Goal: Task Accomplishment & Management: Manage account settings

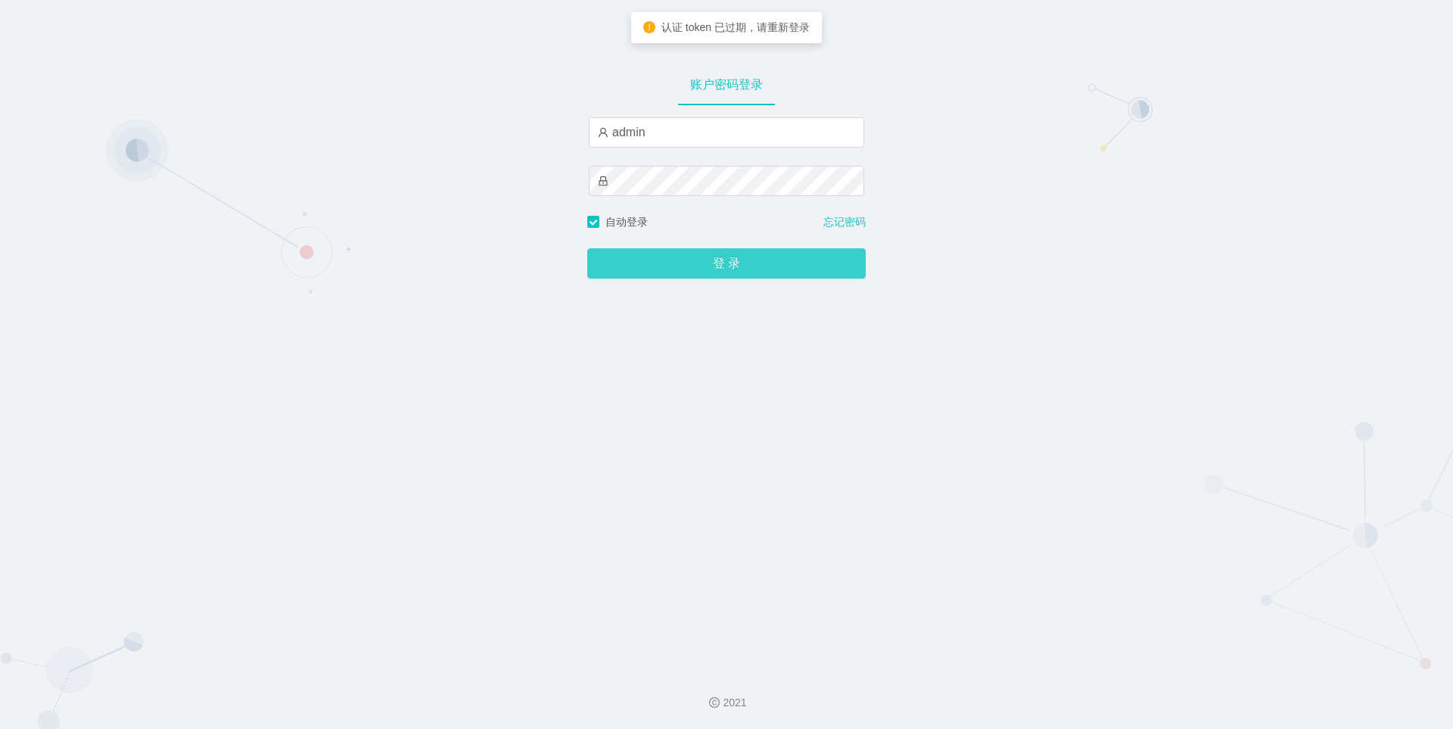
click at [666, 265] on button "登 录" at bounding box center [726, 263] width 279 height 30
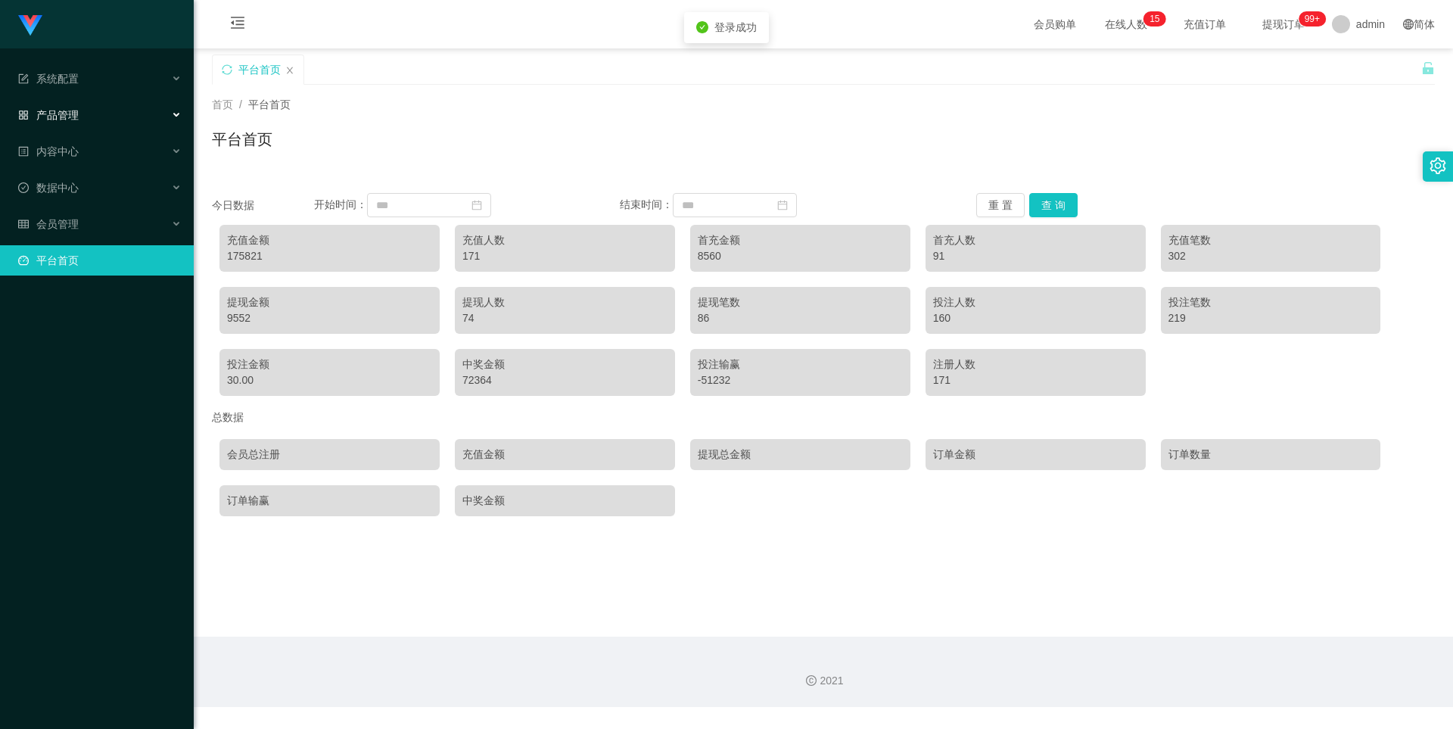
click at [119, 109] on div "产品管理" at bounding box center [97, 115] width 194 height 30
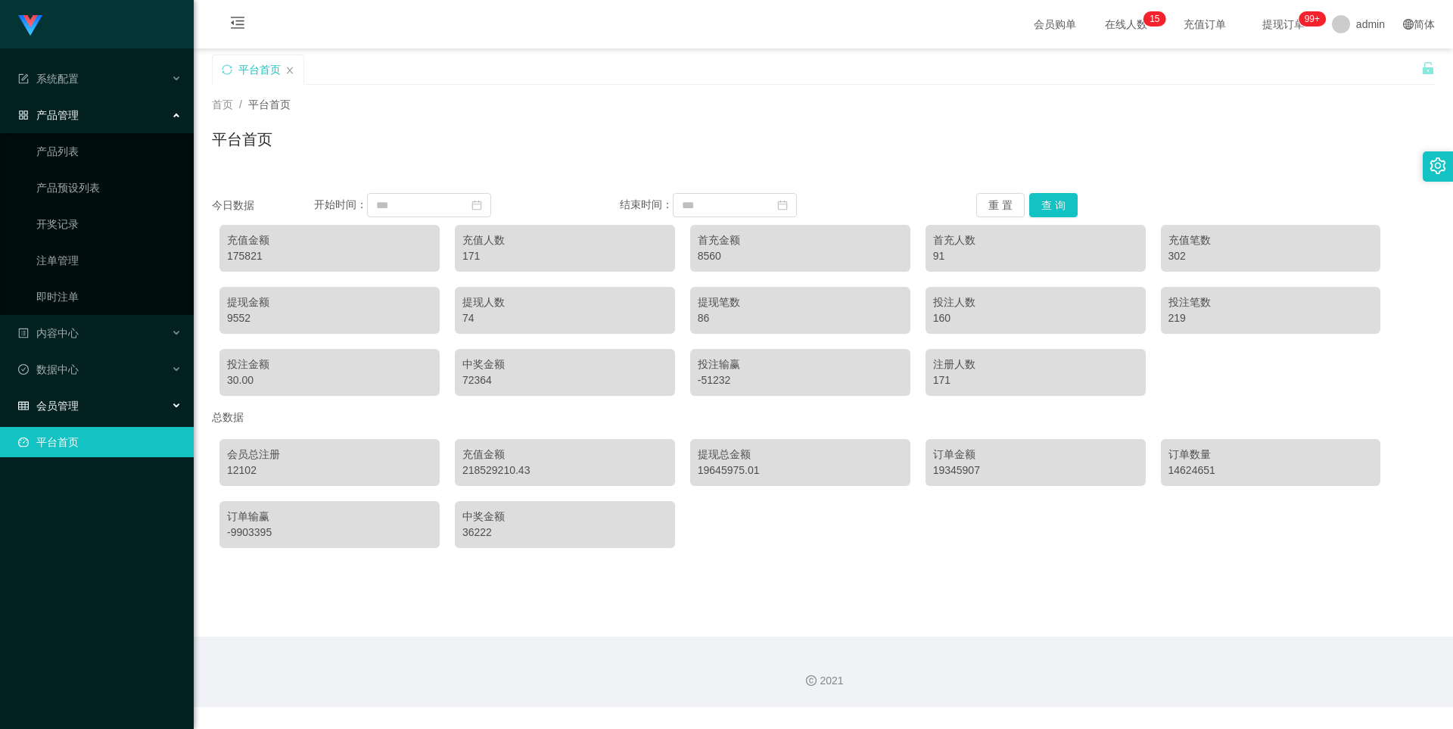
click at [105, 416] on div "会员管理" at bounding box center [97, 406] width 194 height 30
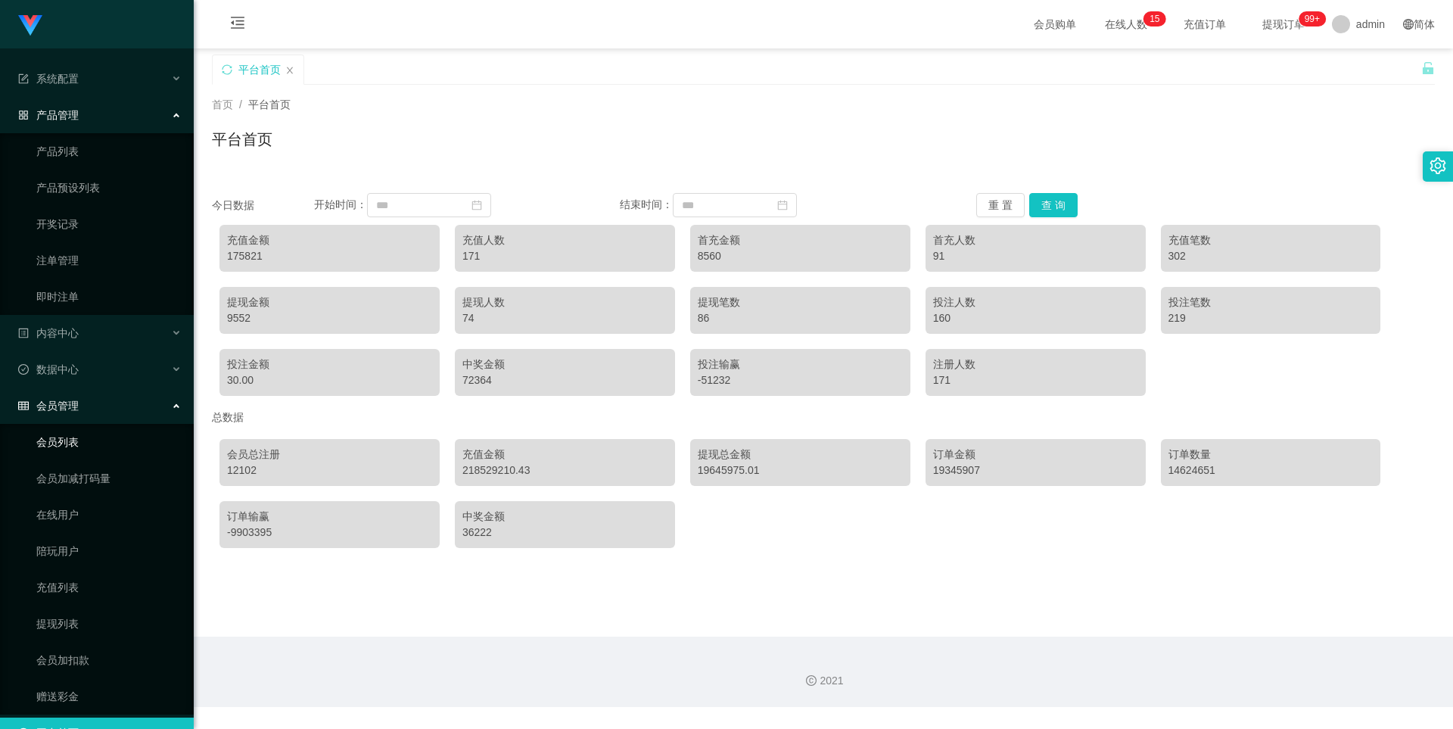
click at [58, 435] on link "会员列表" at bounding box center [108, 442] width 145 height 30
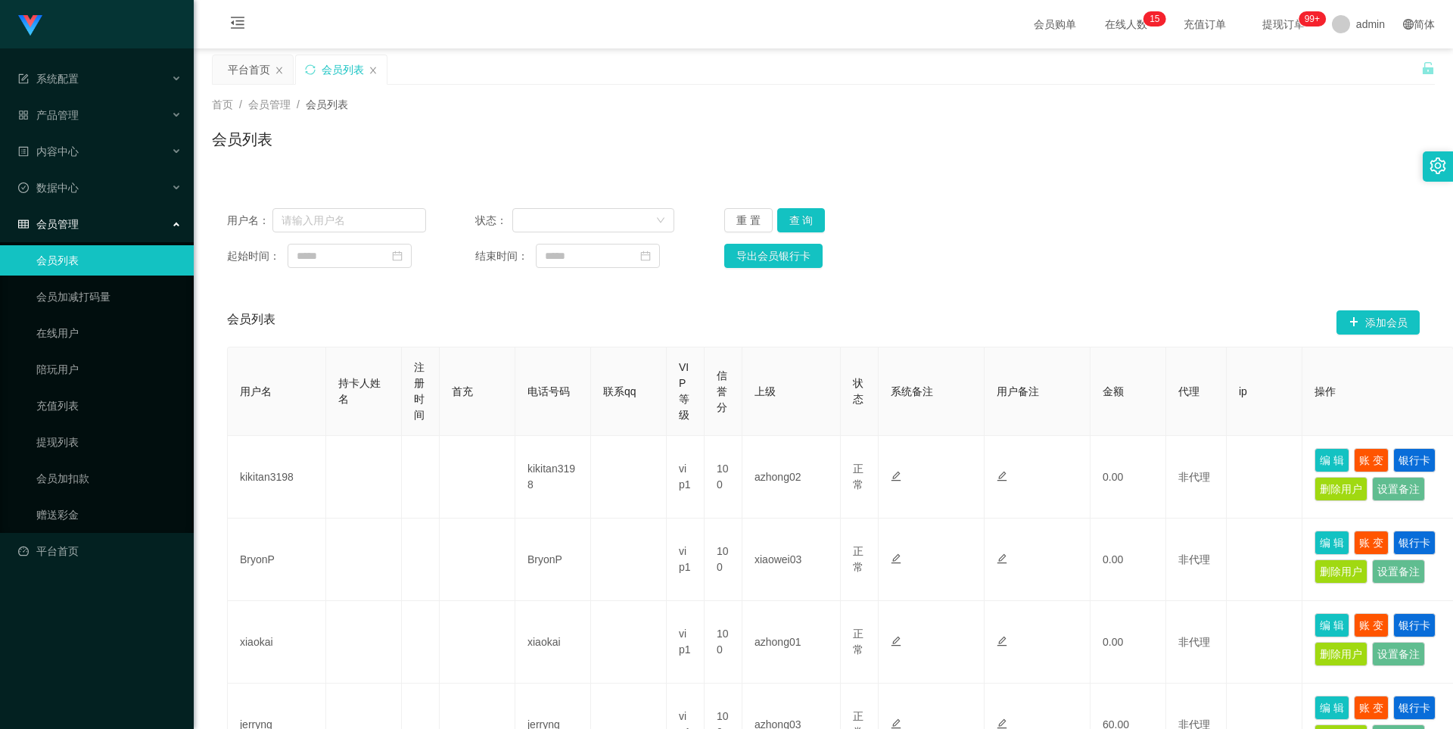
drag, startPoint x: 738, startPoint y: 120, endPoint x: 573, endPoint y: 166, distance: 171.3
click at [738, 120] on div "首页 / 会员管理 / 会员列表 / 会员列表" at bounding box center [823, 130] width 1223 height 66
click at [335, 236] on div "用户名： 状态： 重 置 查 询 起始时间： 结束时间： 导出会员银行卡" at bounding box center [823, 238] width 1223 height 90
click at [397, 225] on input "text" at bounding box center [349, 220] width 154 height 24
paste input "Zane123"
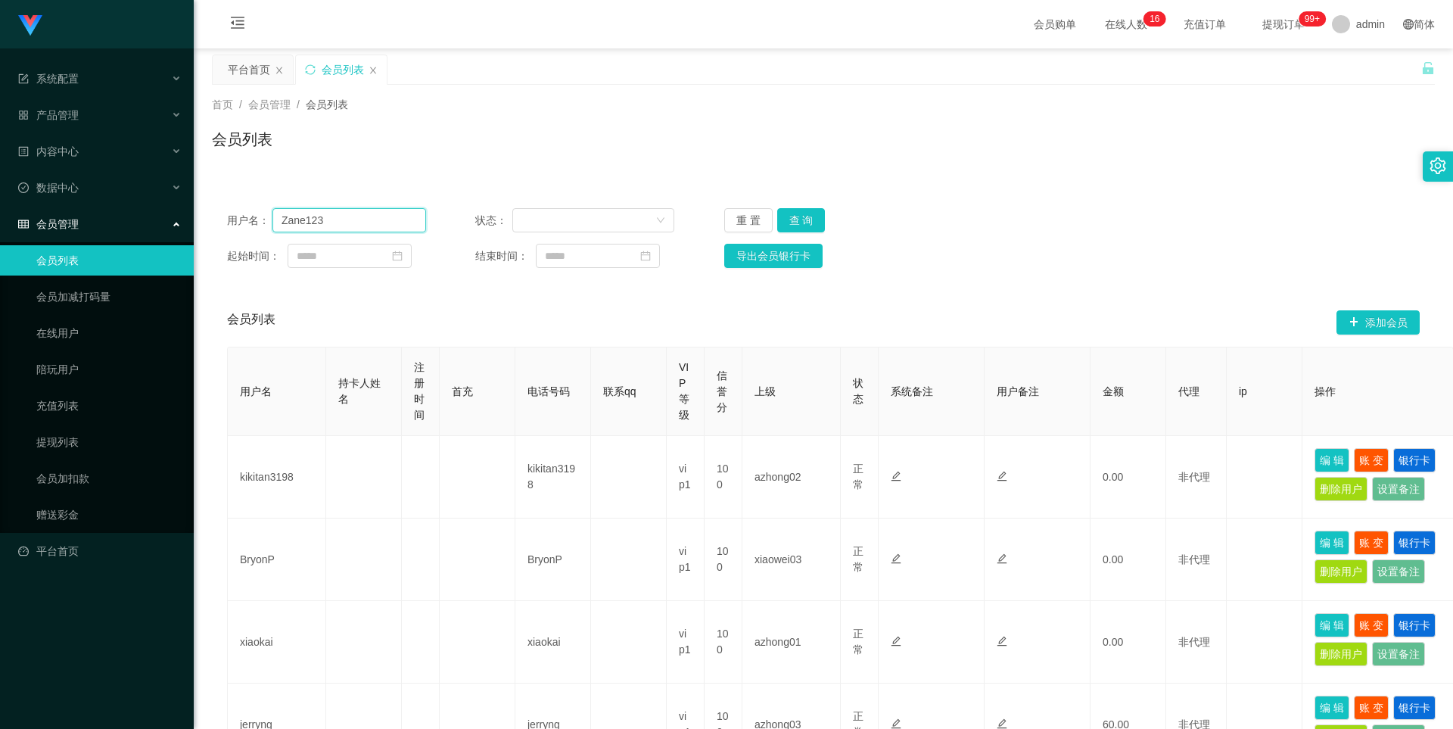
type input "Zane123"
click at [789, 215] on button "查 询" at bounding box center [801, 220] width 48 height 24
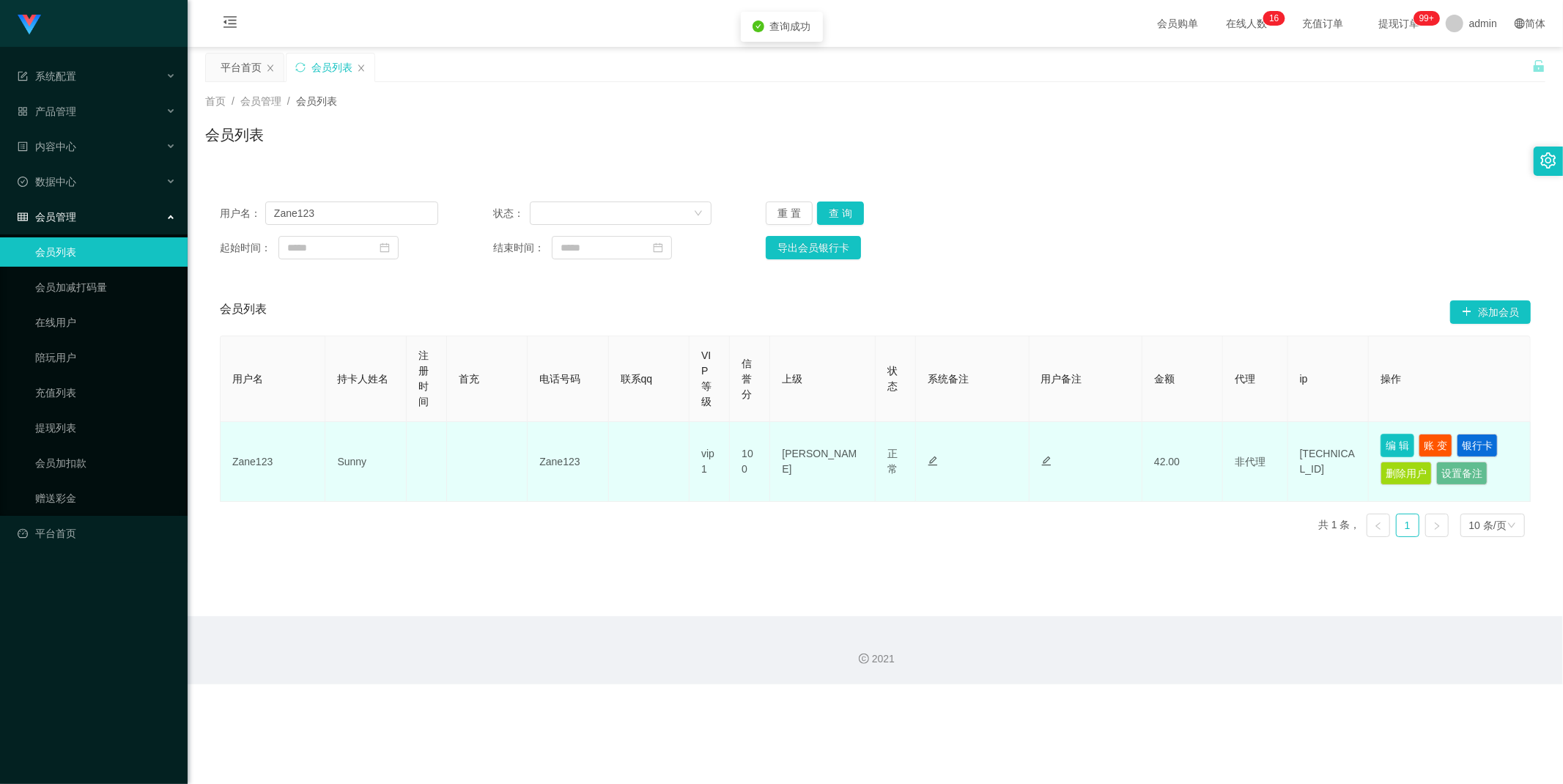
click at [1390, 443] on button "编 辑" at bounding box center [1397, 445] width 34 height 23
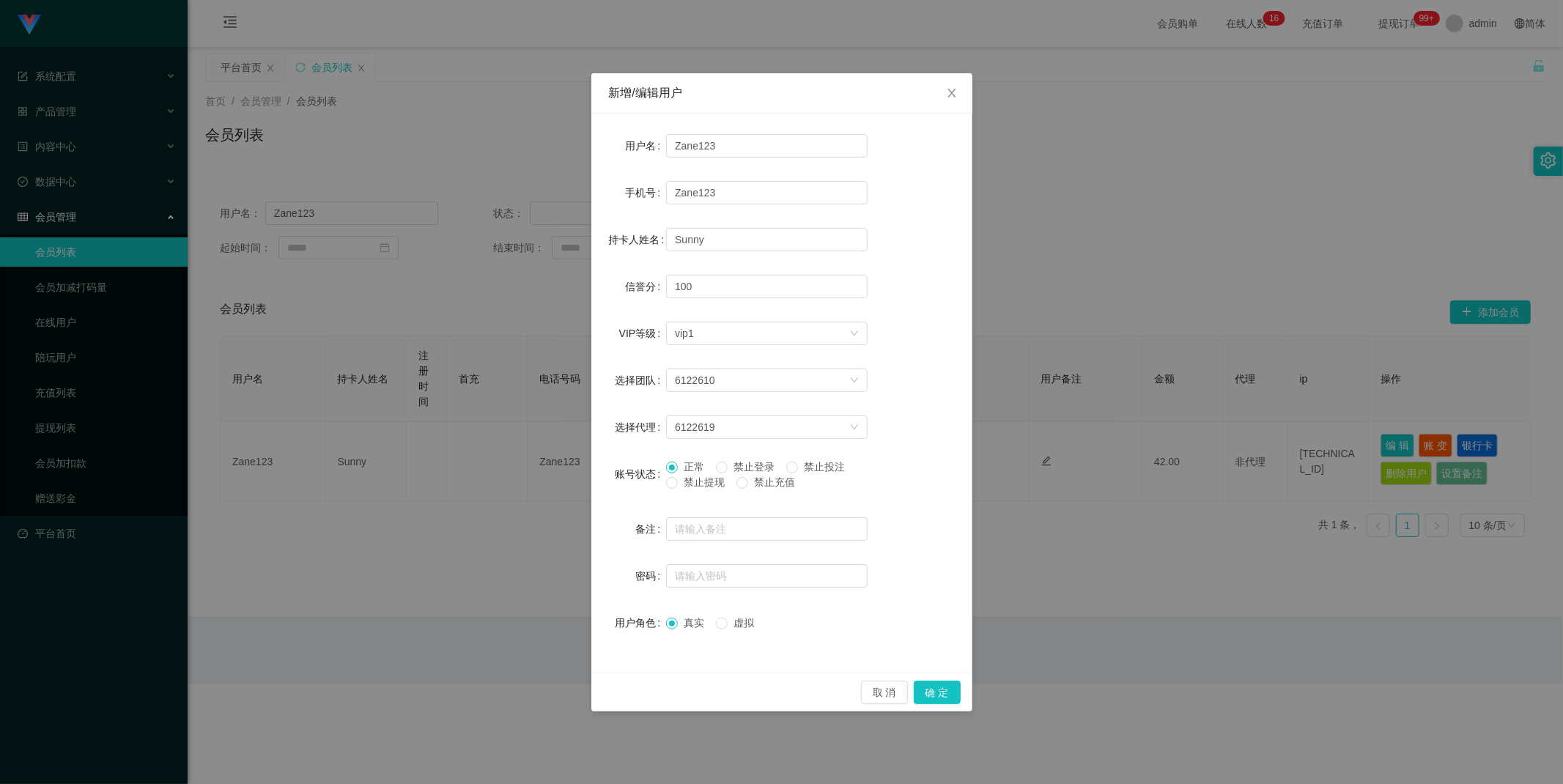
click at [713, 486] on span "禁止提现" at bounding box center [704, 482] width 52 height 12
click at [946, 693] on button "确 定" at bounding box center [937, 692] width 46 height 23
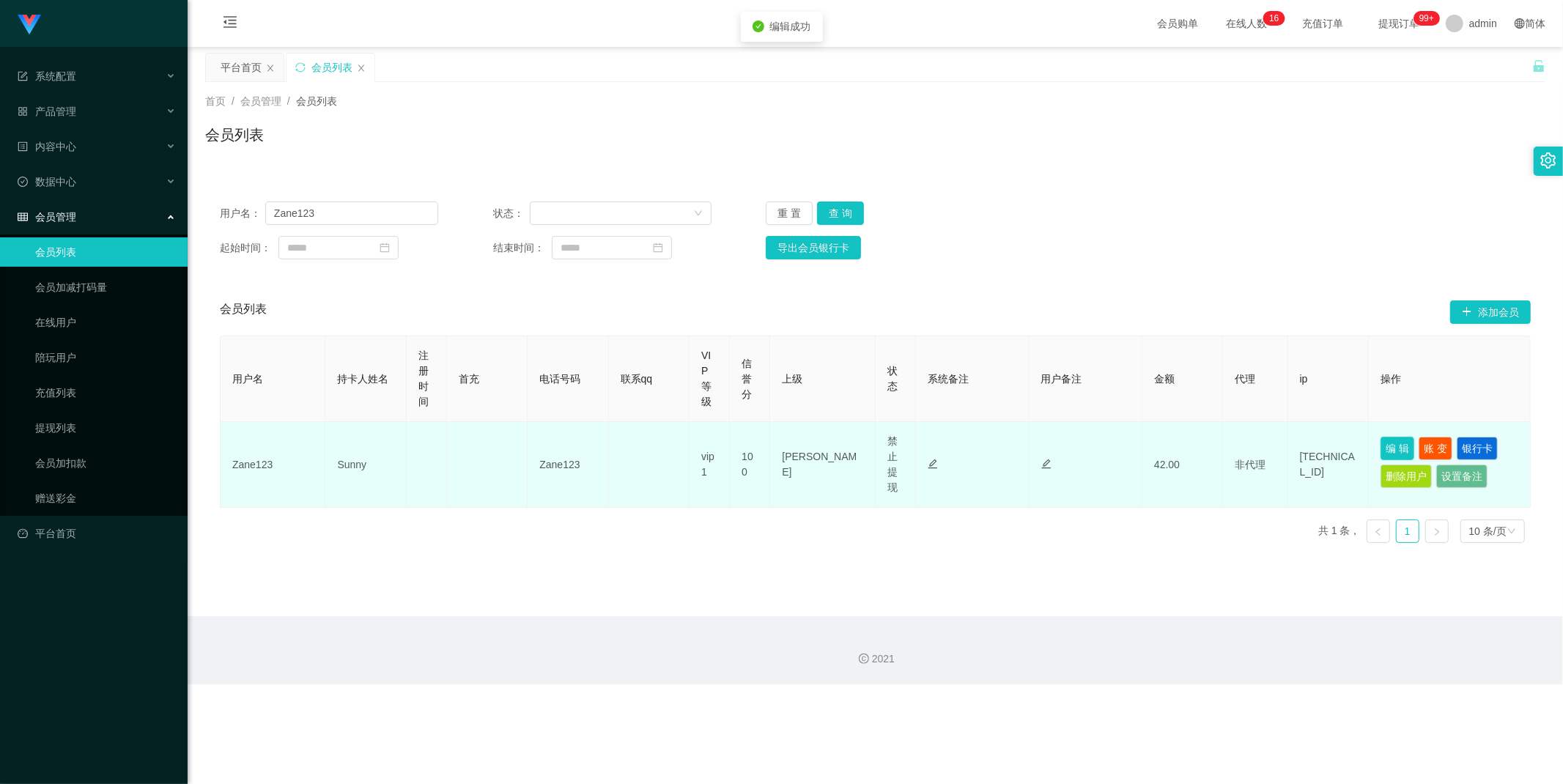
click at [1386, 448] on button "编 辑" at bounding box center [1397, 448] width 34 height 23
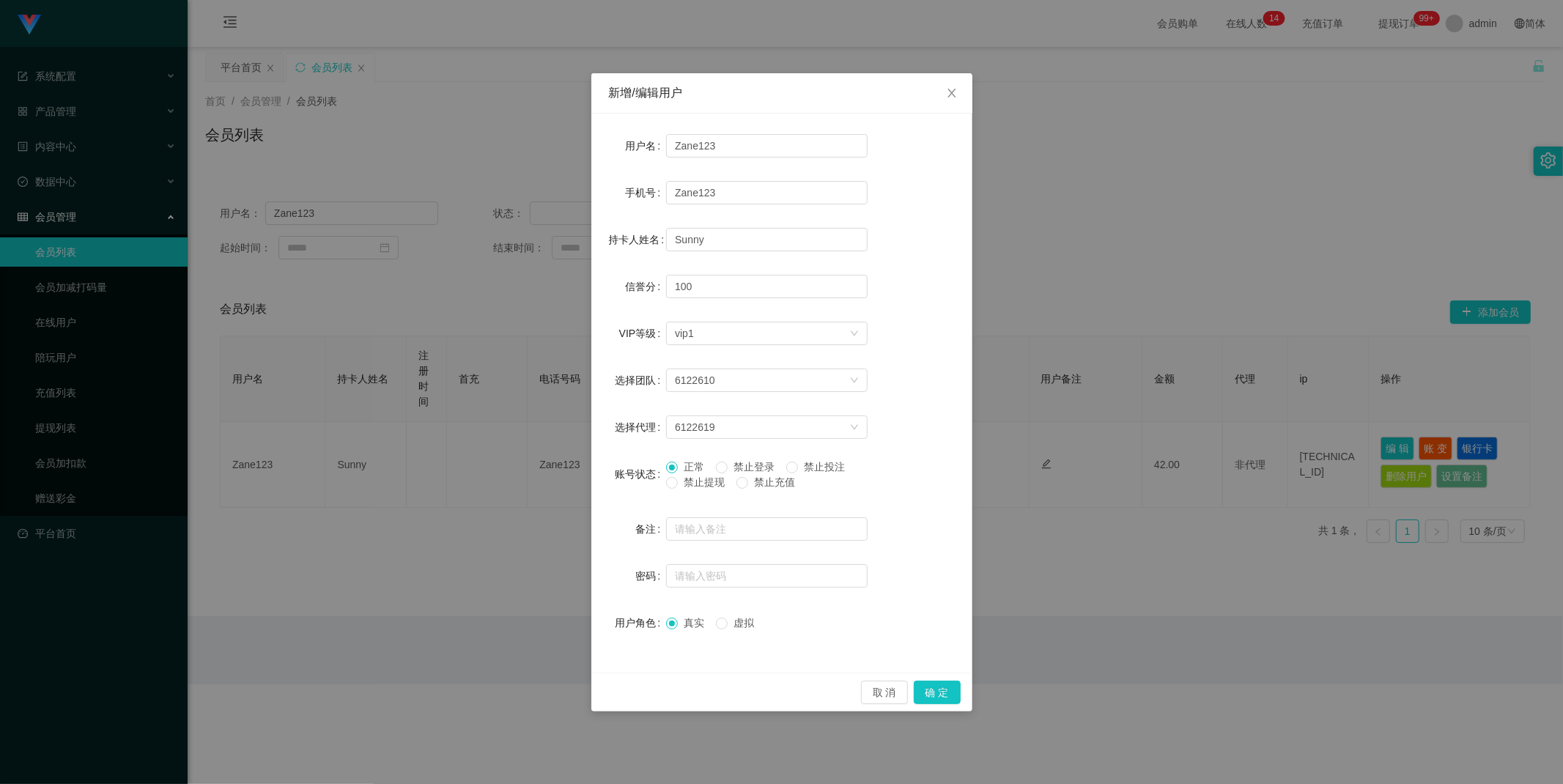
click at [807, 474] on label "禁止投注" at bounding box center [818, 467] width 65 height 15
click at [807, 468] on span "禁止投注" at bounding box center [824, 467] width 52 height 12
drag, startPoint x: 944, startPoint y: 700, endPoint x: 946, endPoint y: 681, distance: 19.1
click at [944, 698] on button "确 定" at bounding box center [937, 692] width 46 height 23
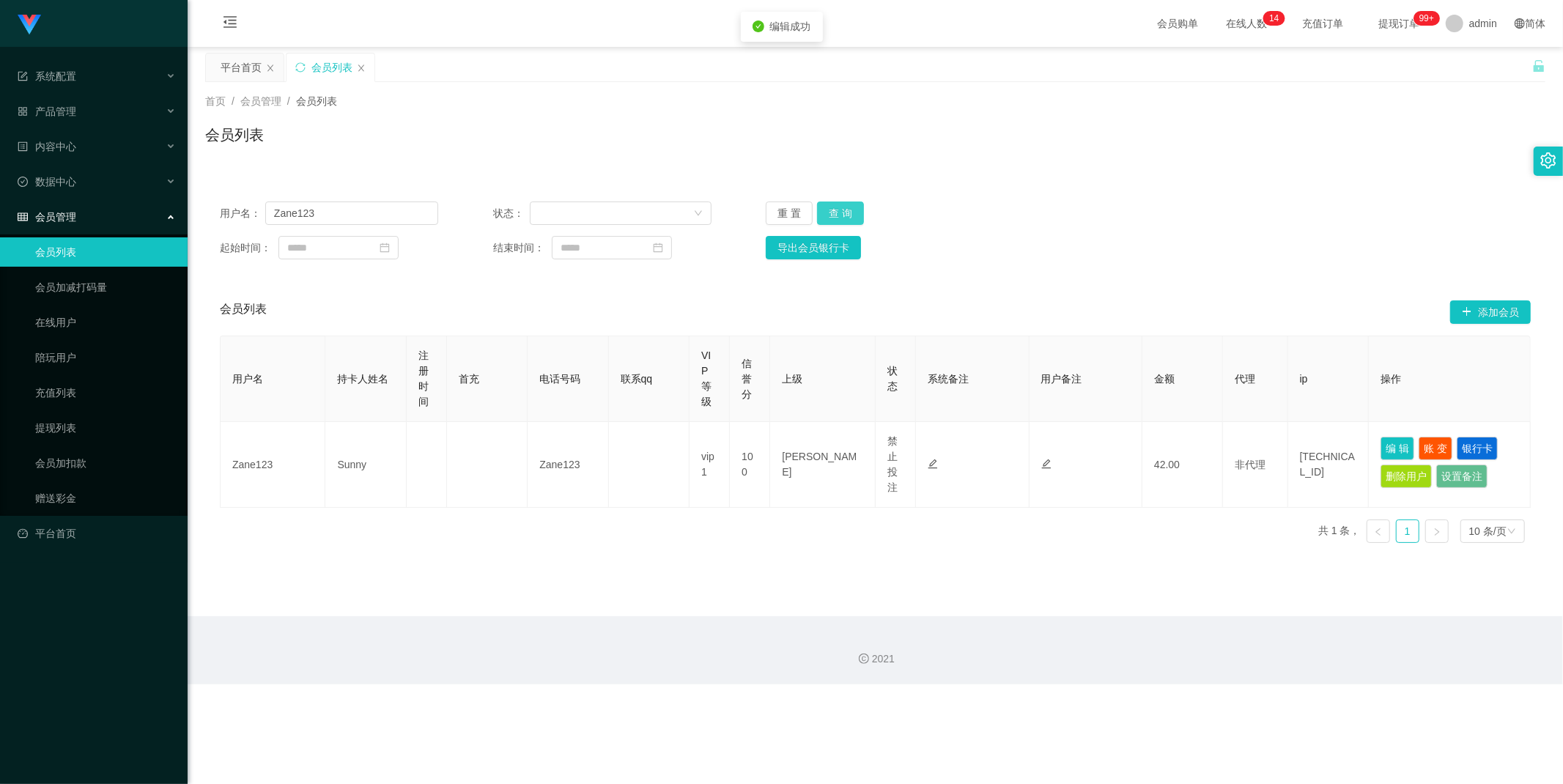
click at [837, 212] on button "查 询" at bounding box center [841, 213] width 46 height 23
click at [808, 217] on button "重 置" at bounding box center [789, 213] width 46 height 23
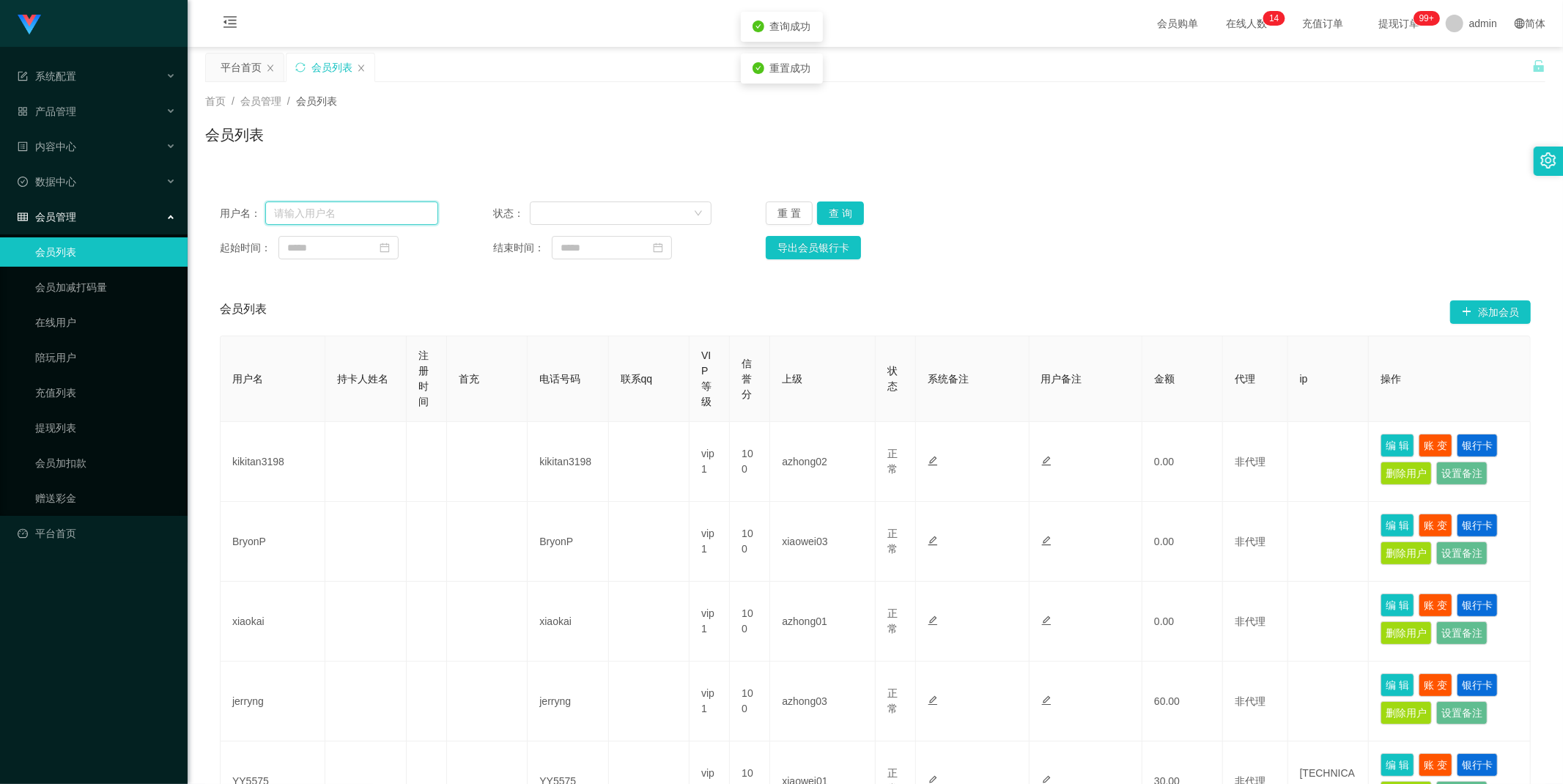
click at [404, 212] on input "text" at bounding box center [352, 213] width 173 height 23
paste input "Zane123"
click at [859, 206] on button "查 询" at bounding box center [841, 213] width 46 height 23
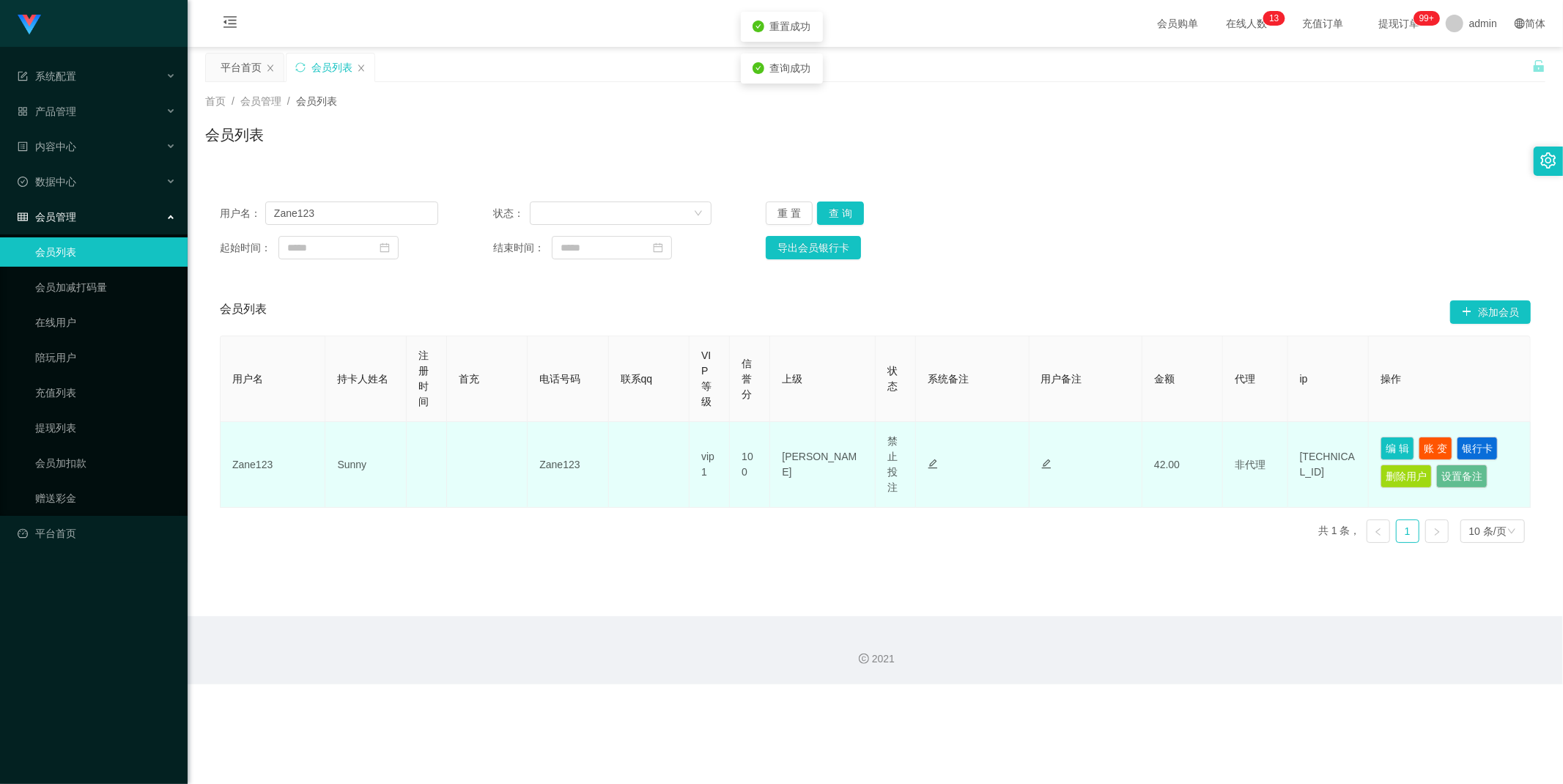
click at [888, 465] on span "禁止投注" at bounding box center [893, 465] width 11 height 58
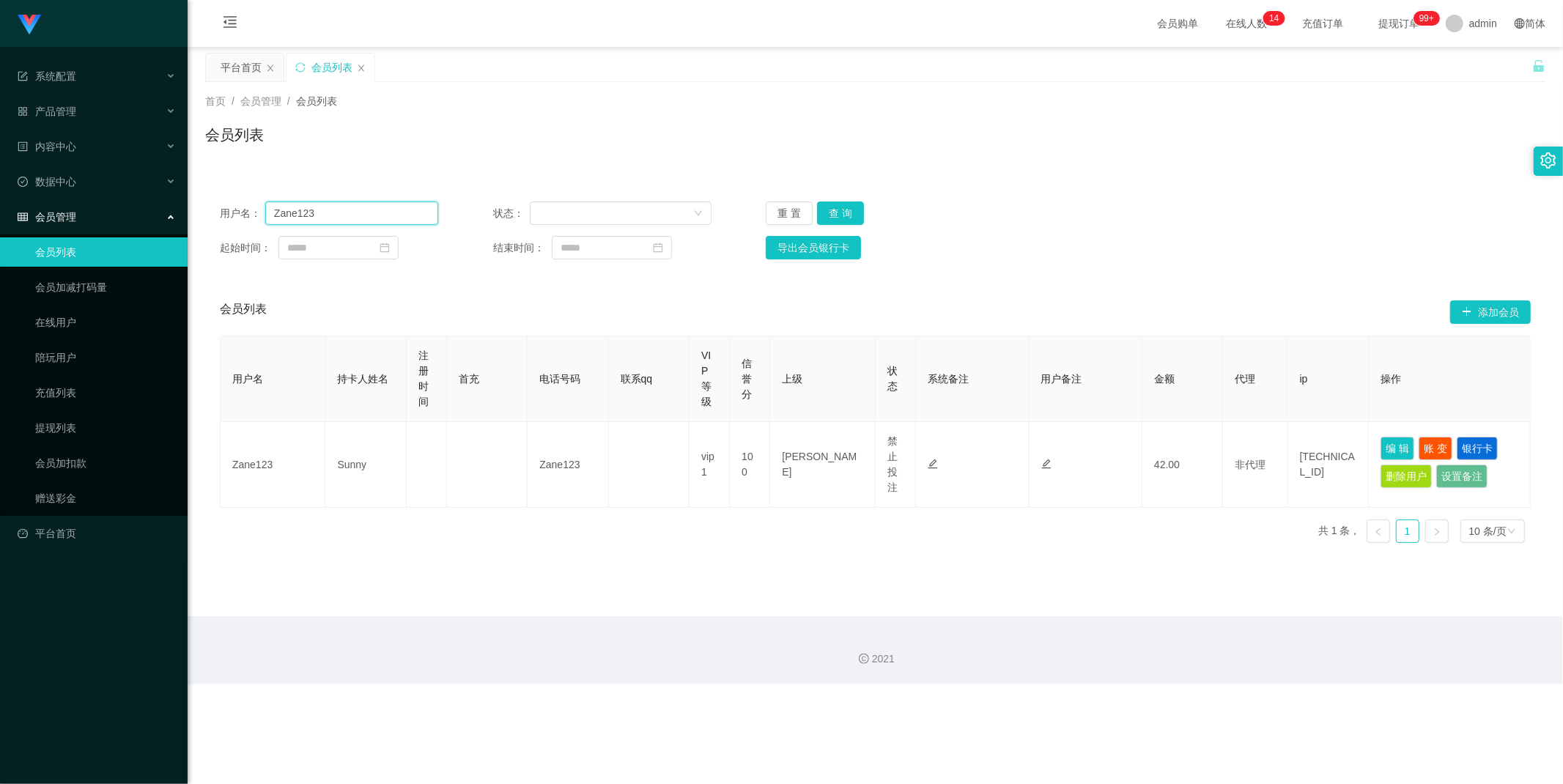
click at [348, 206] on input "Zane123" at bounding box center [352, 213] width 173 height 23
paste input "jgyangtianyi"
type input "jgyangtianyi"
click at [839, 205] on button "查 询" at bounding box center [841, 213] width 46 height 23
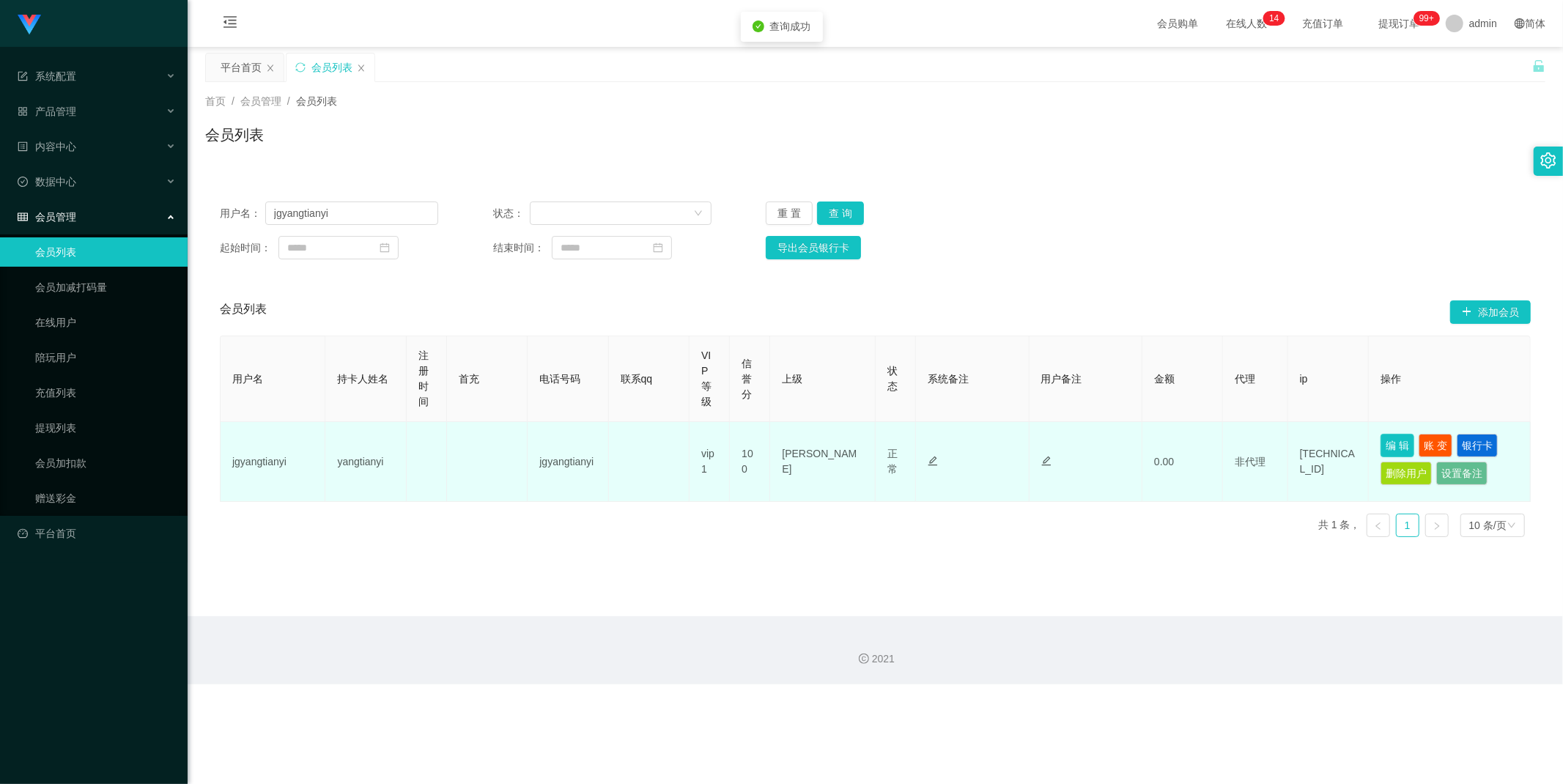
click at [1383, 437] on button "编 辑" at bounding box center [1397, 445] width 34 height 23
type input "jgyangtianyi"
type input "yangtianyi"
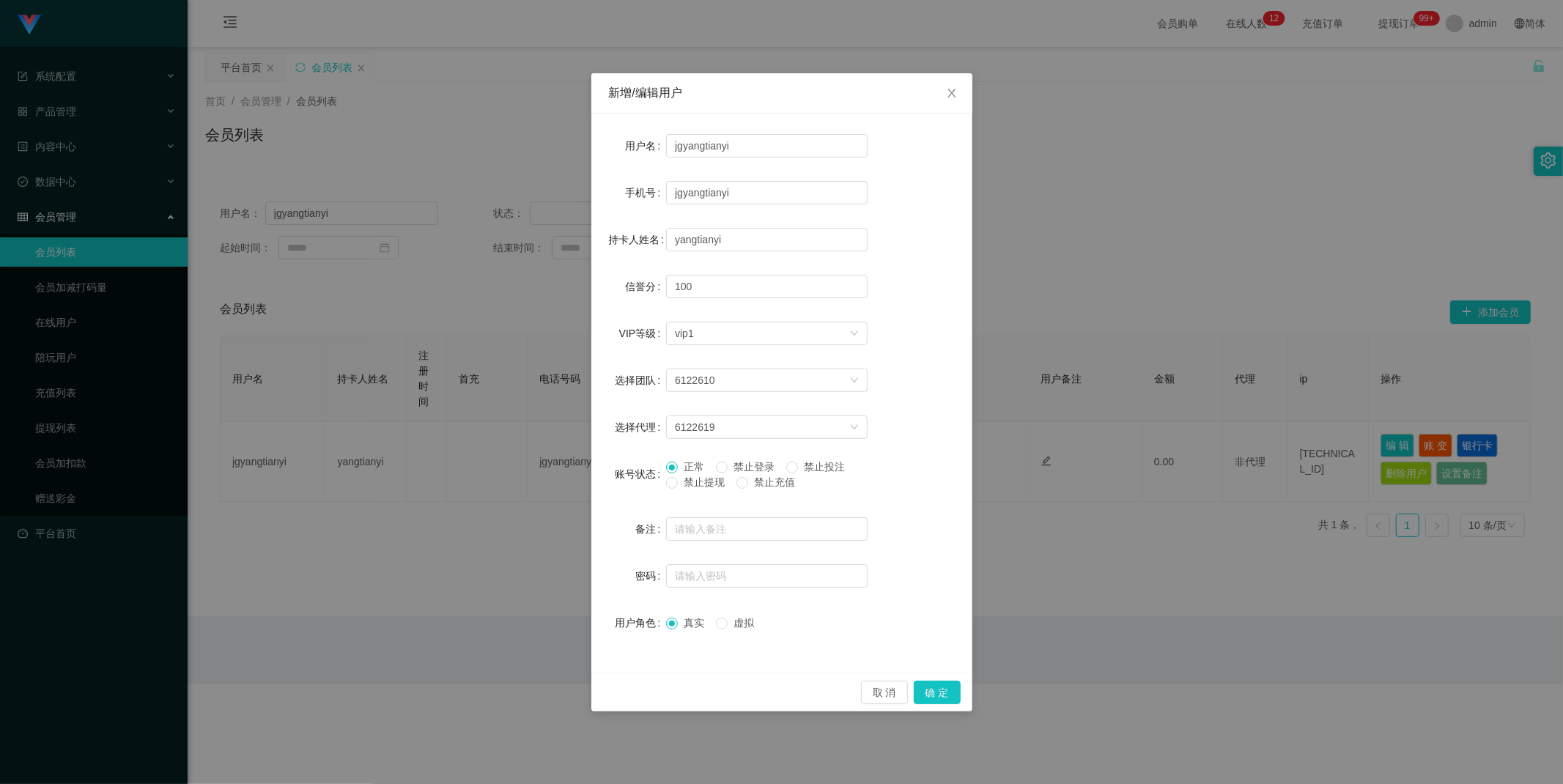
click at [818, 466] on span "禁止投注" at bounding box center [824, 467] width 52 height 12
click at [951, 693] on button "确 定" at bounding box center [937, 692] width 46 height 23
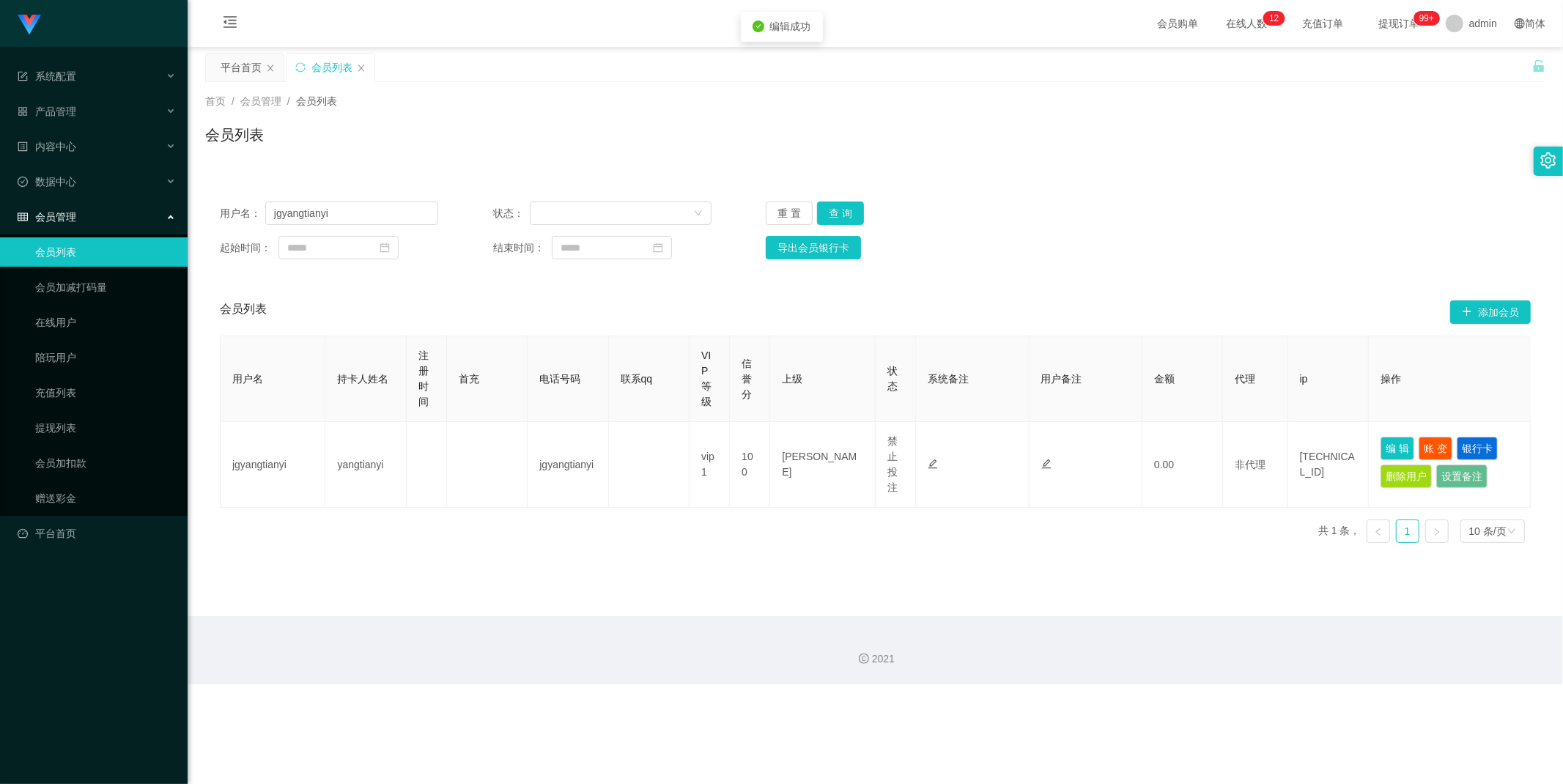
click at [644, 553] on div "用户名 持卡人姓名 注册时间 首充 电话号码 联系qq VIP等级 信誉分 上级 状态 系统备注 用户备注 金额 代理 ip 操作 jgyangtianyi …" at bounding box center [875, 445] width 1311 height 219
click at [86, 494] on link "赠送彩金" at bounding box center [105, 498] width 140 height 29
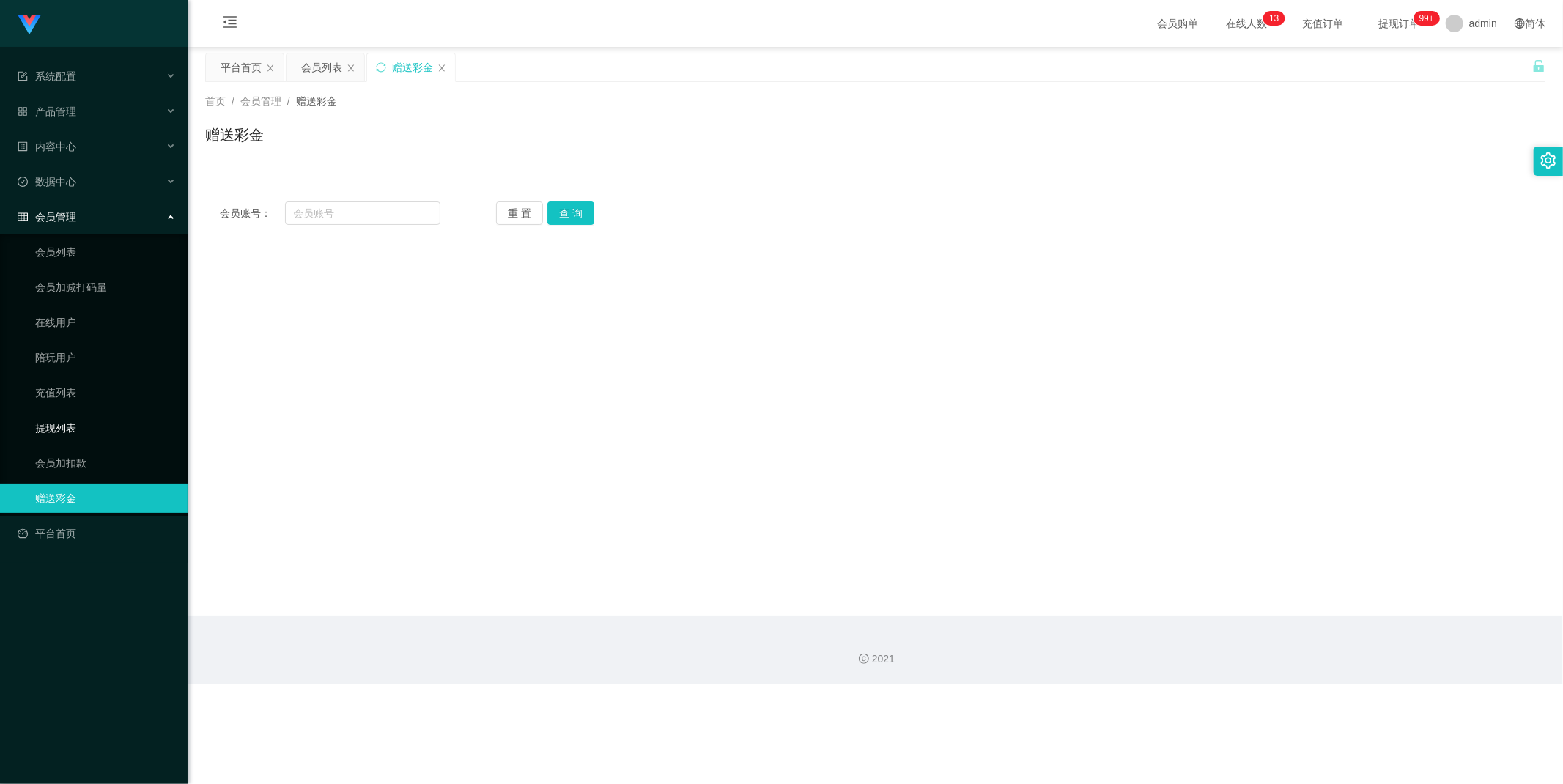
click at [78, 430] on link "提现列表" at bounding box center [105, 428] width 140 height 29
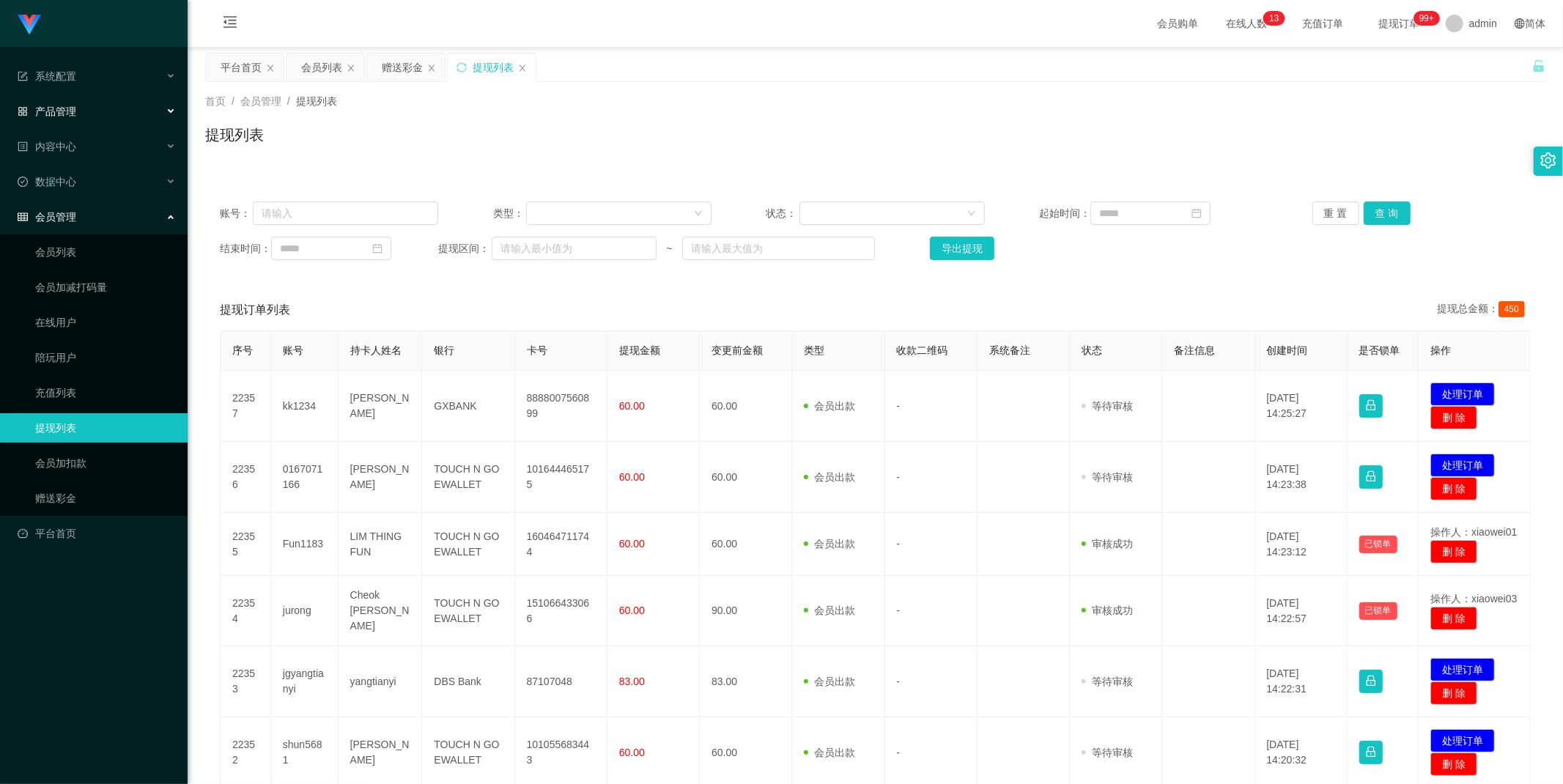
click at [77, 107] on div "产品管理" at bounding box center [94, 111] width 188 height 29
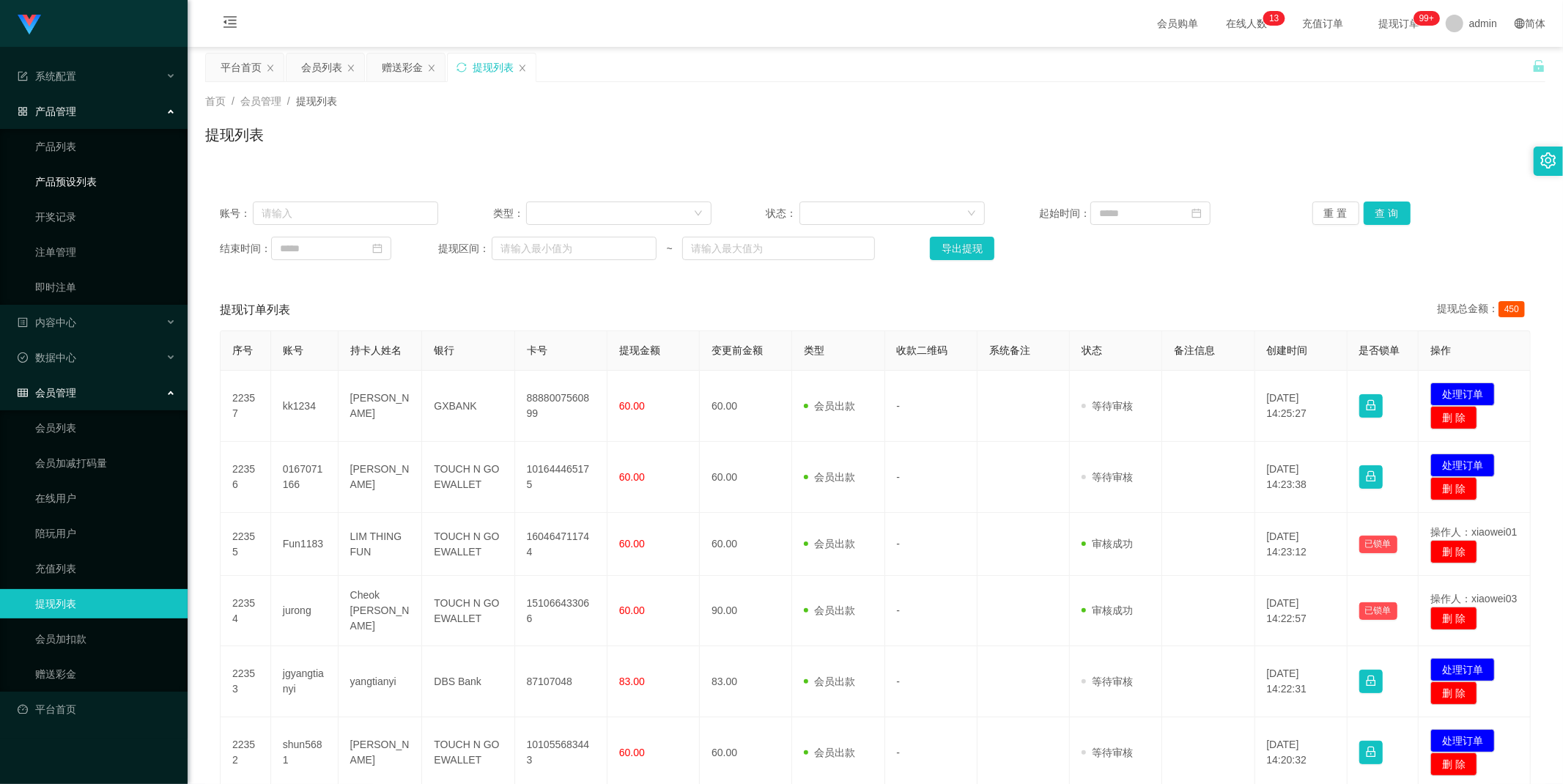
click at [104, 184] on link "产品预设列表" at bounding box center [105, 182] width 140 height 29
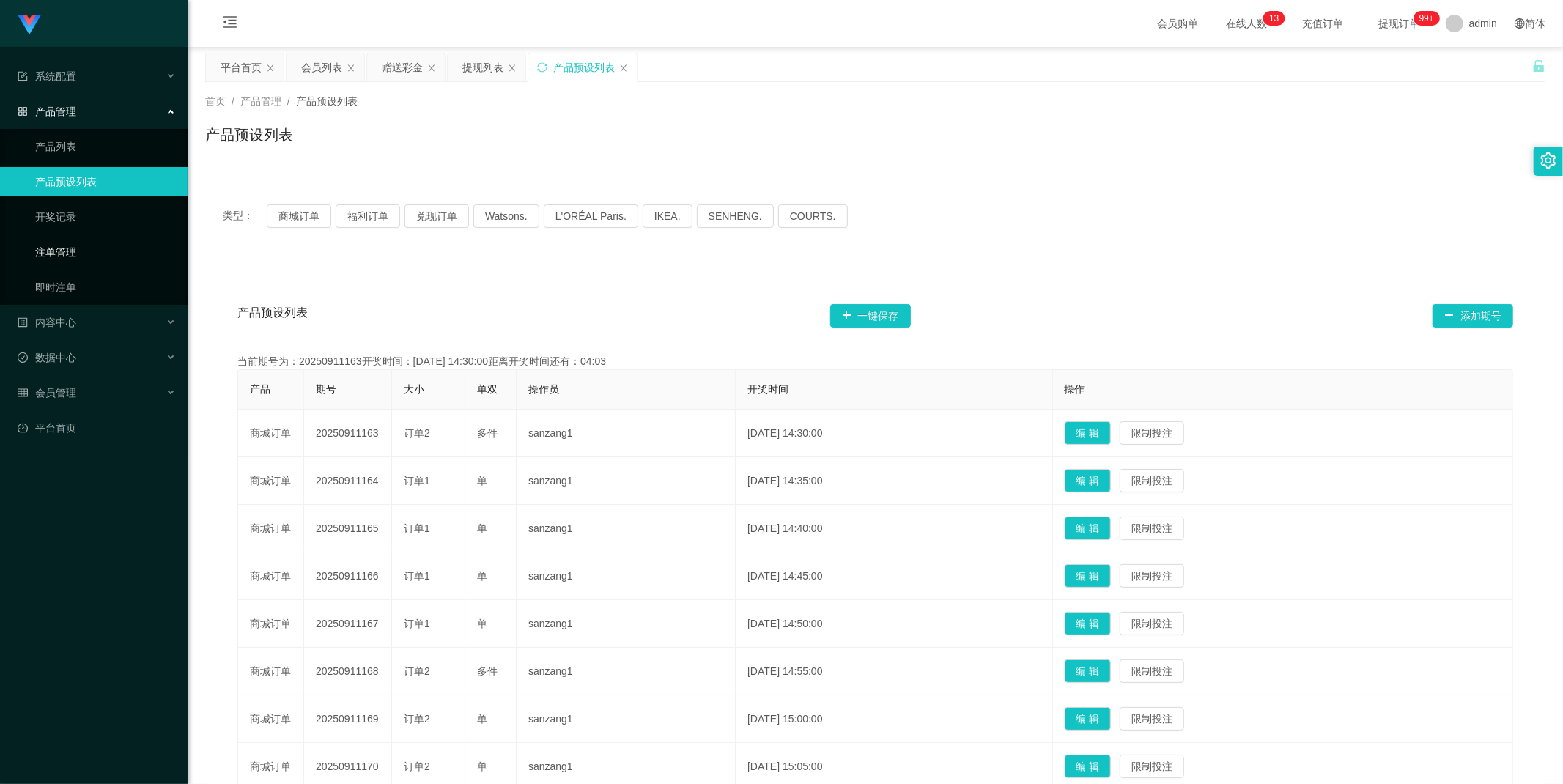
click at [83, 254] on link "注单管理" at bounding box center [105, 252] width 140 height 29
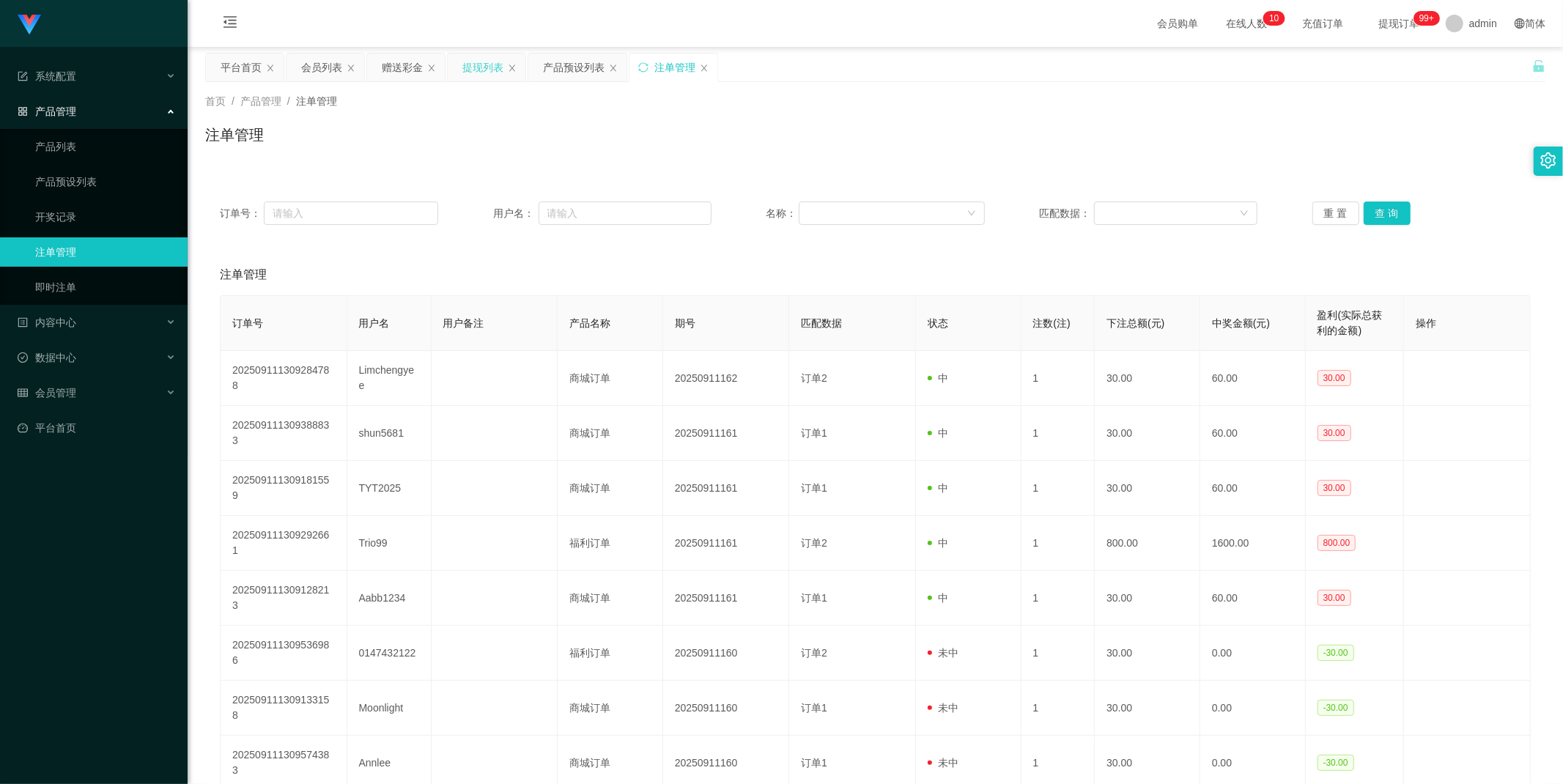
click at [485, 69] on div "提现列表" at bounding box center [483, 67] width 41 height 28
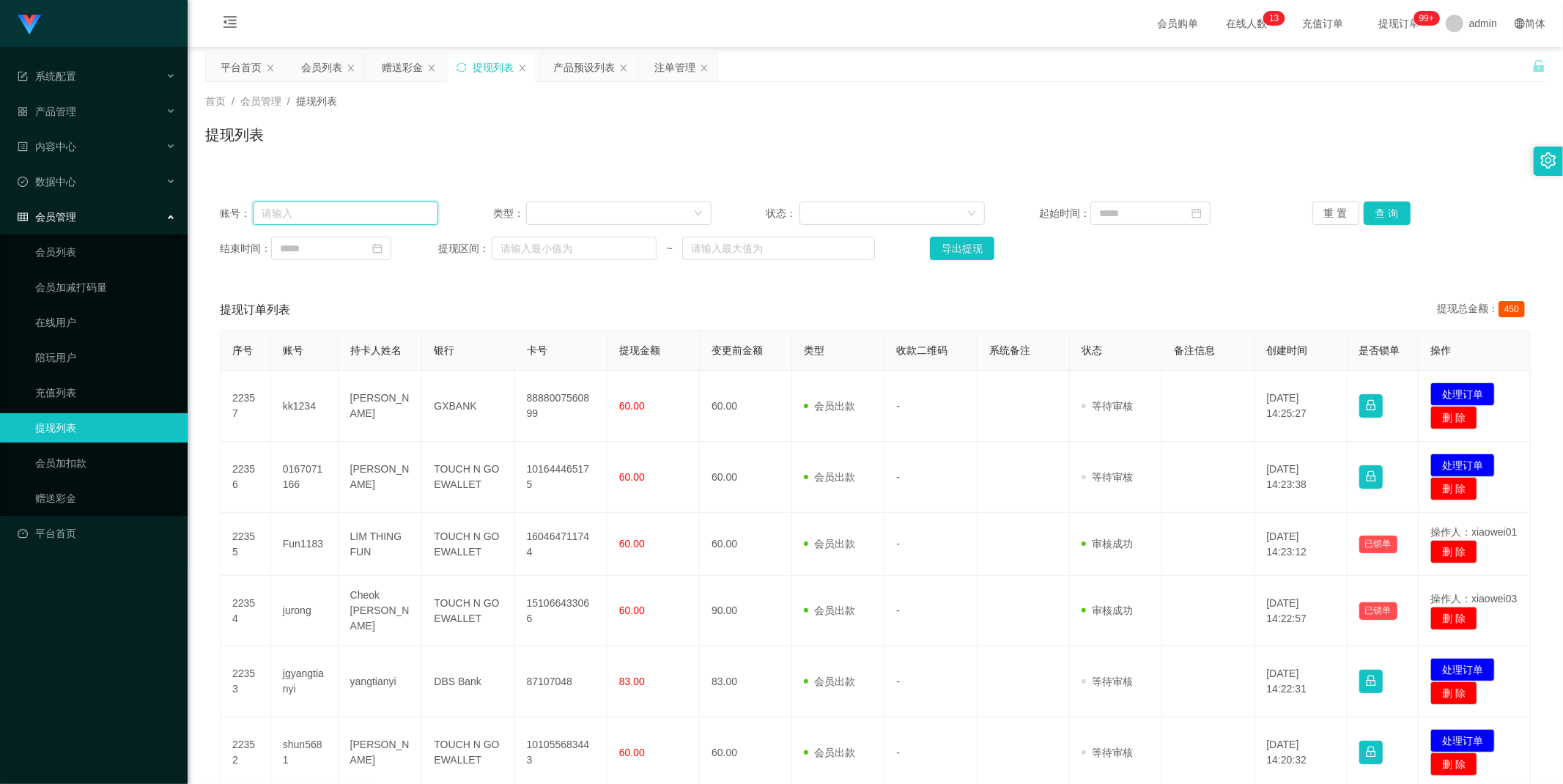
click at [391, 211] on input "text" at bounding box center [345, 213] width 185 height 23
paste input "jgyangtianyi"
type input "jgyangtianyi"
click at [1388, 209] on button "查 询" at bounding box center [1388, 213] width 46 height 23
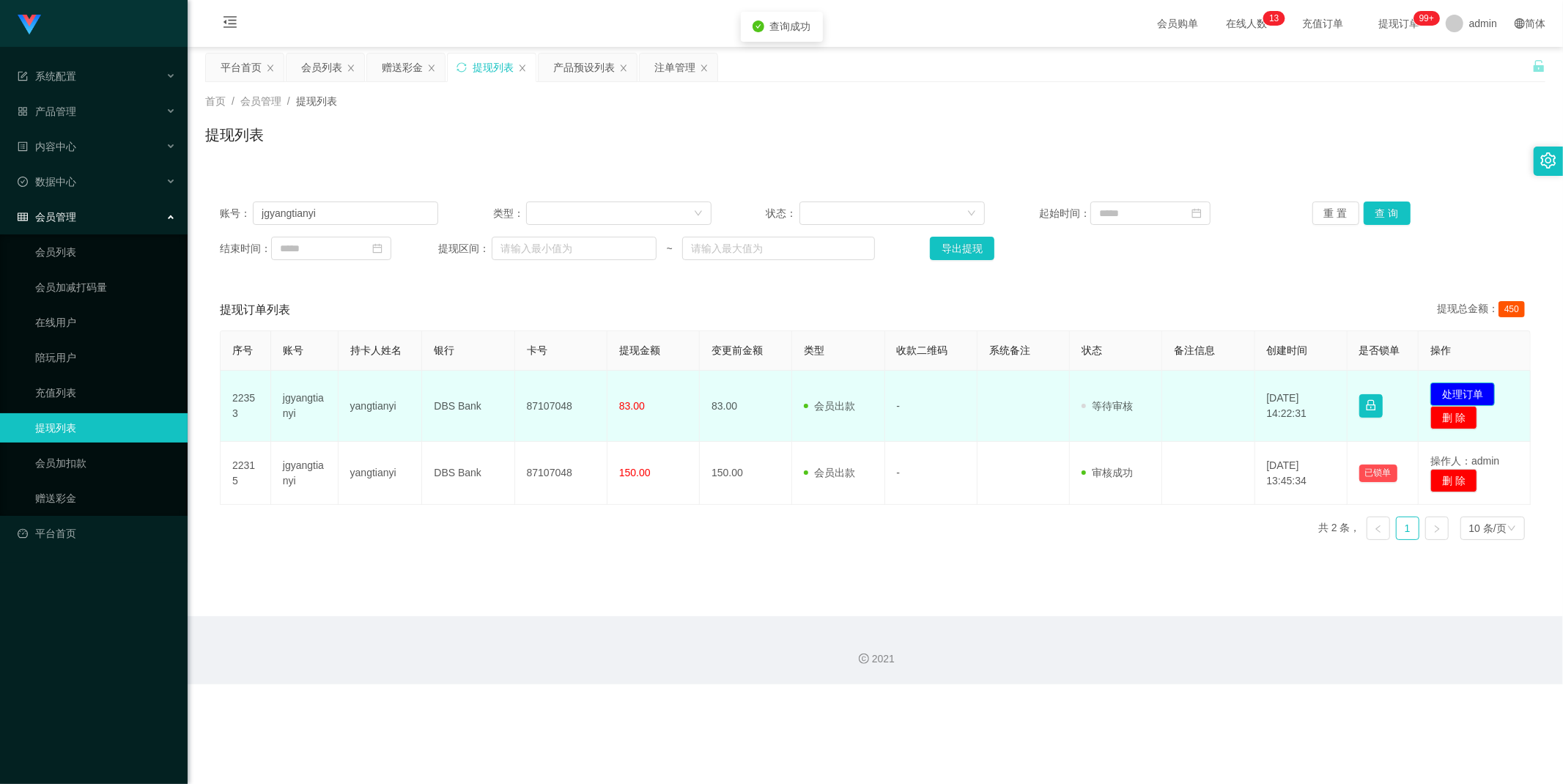
click at [1406, 393] on button "处理订单" at bounding box center [1462, 394] width 65 height 23
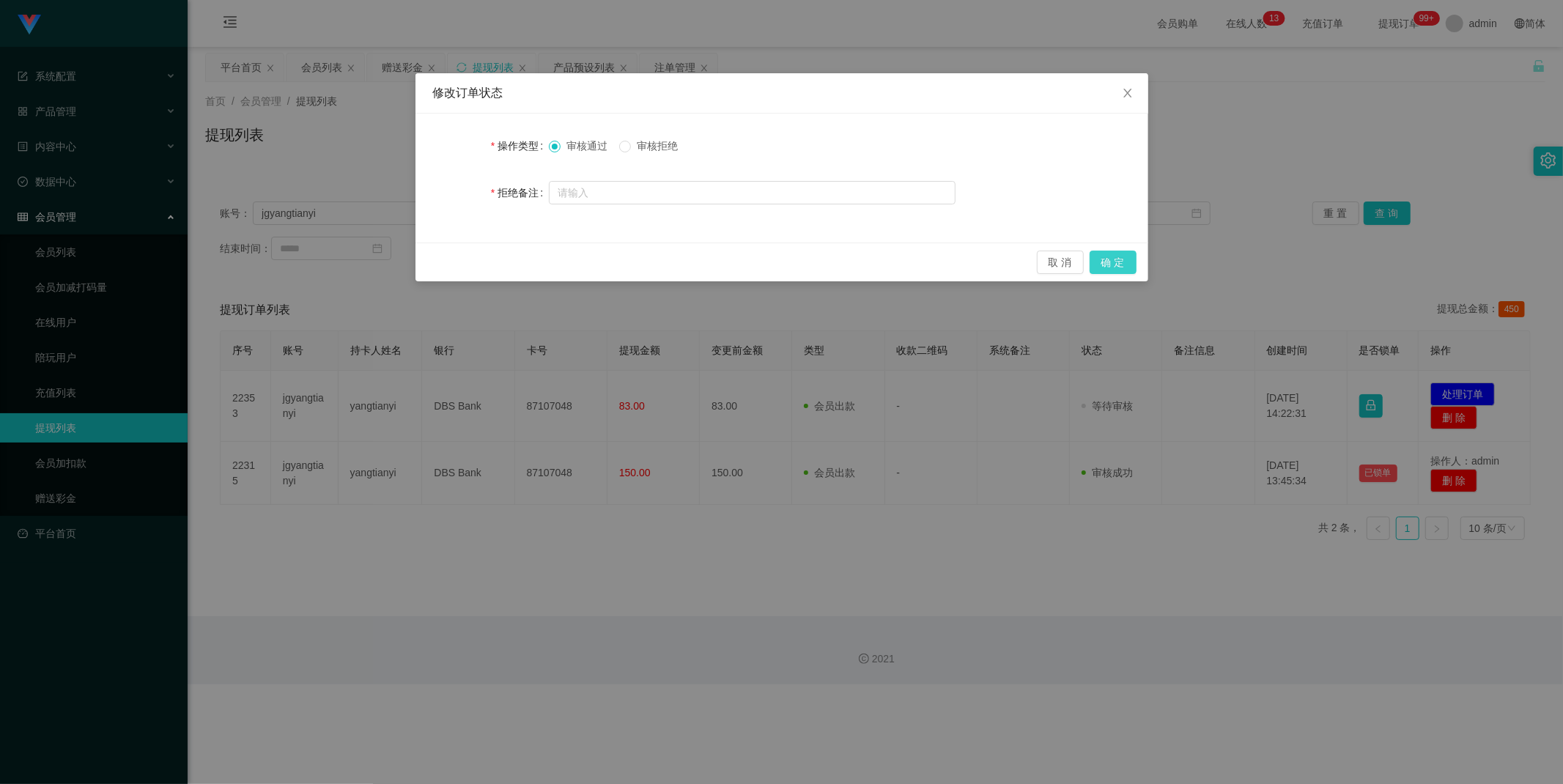
click at [1122, 265] on button "确 定" at bounding box center [1113, 262] width 46 height 23
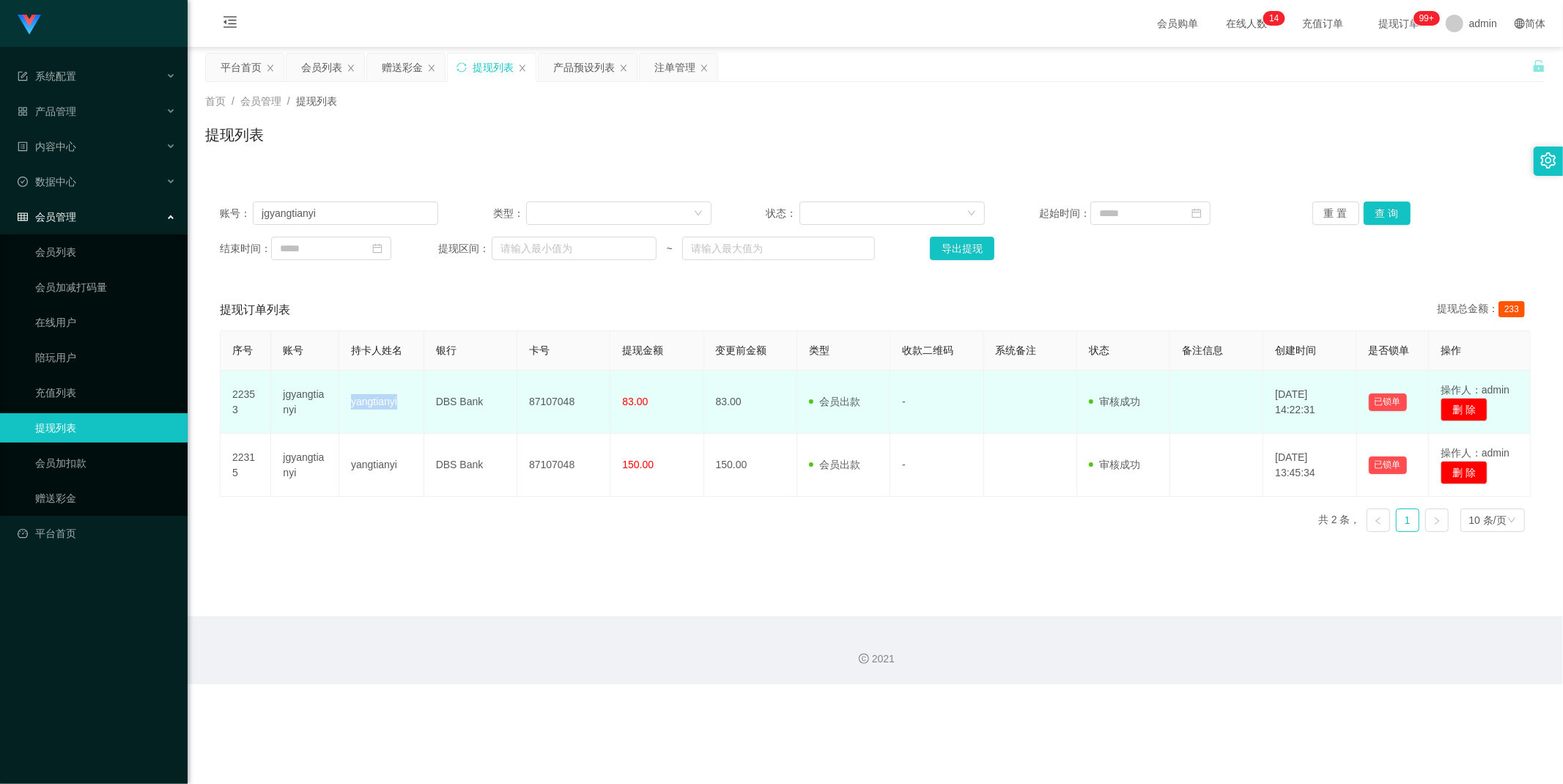
drag, startPoint x: 348, startPoint y: 402, endPoint x: 414, endPoint y: 402, distance: 66.0
click at [414, 402] on td "yangtianyi" at bounding box center [382, 402] width 85 height 63
copy td "yangtianyi"
